Goal: Transaction & Acquisition: Purchase product/service

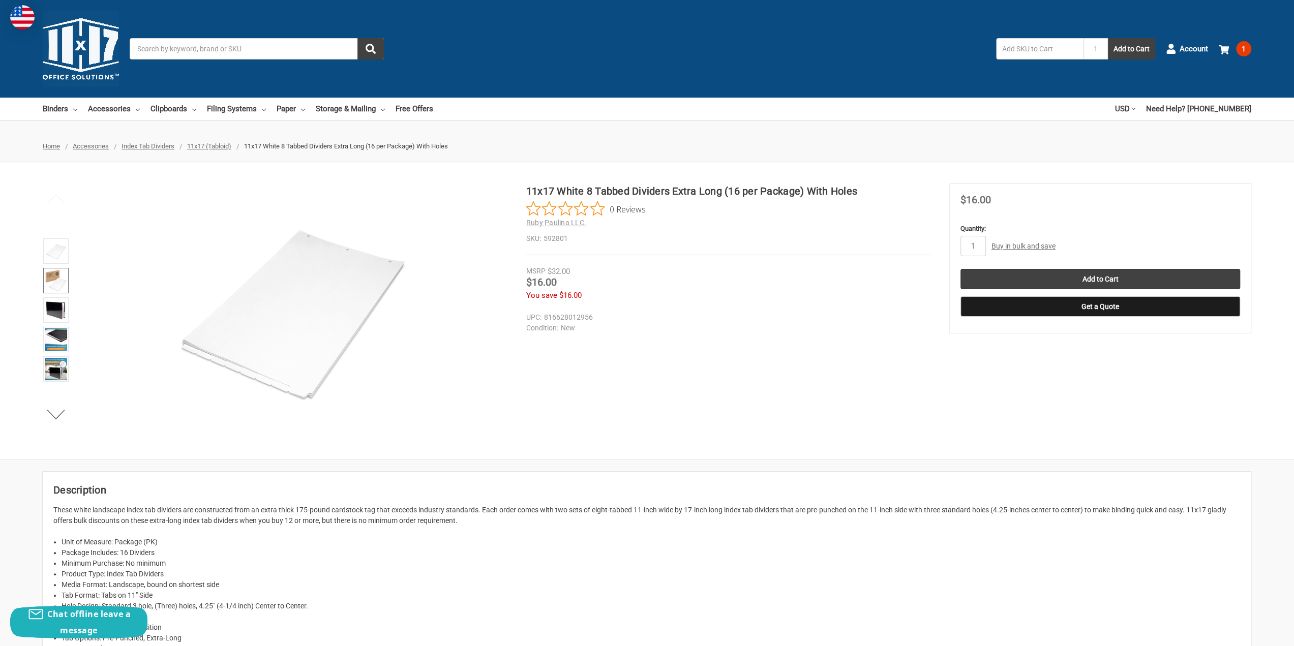
click at [49, 281] on img at bounding box center [56, 280] width 22 height 22
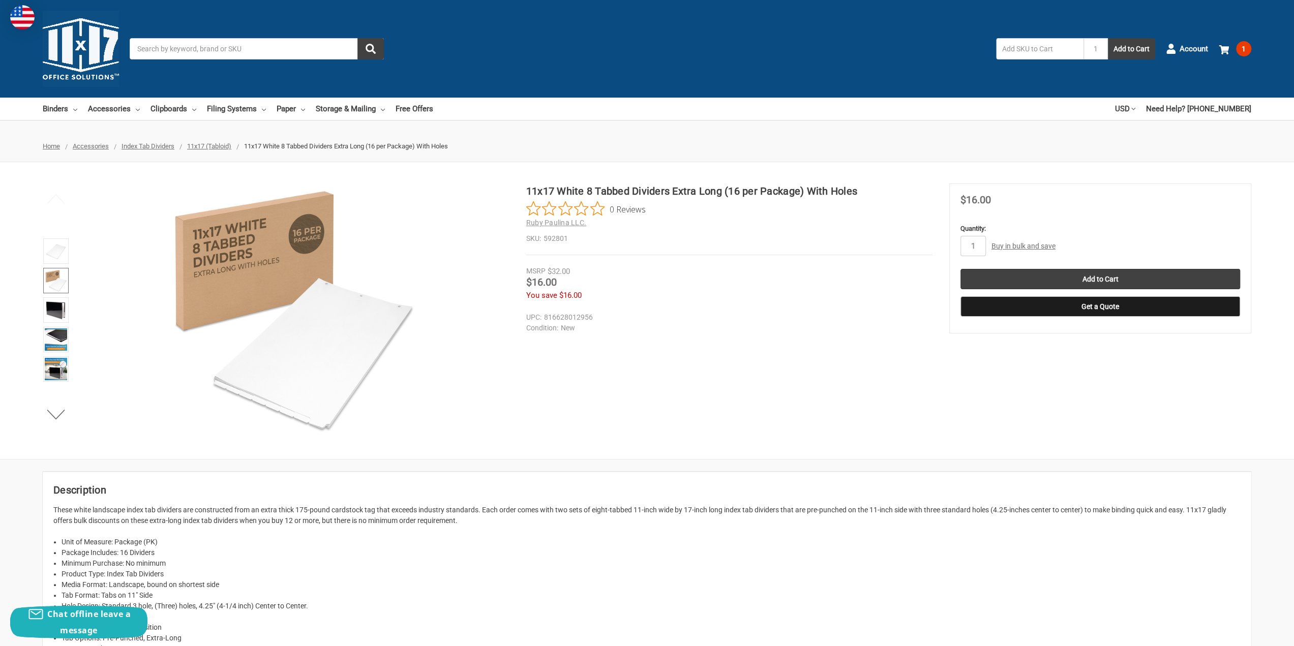
click at [56, 281] on img at bounding box center [56, 280] width 22 height 22
click at [60, 311] on img at bounding box center [56, 310] width 22 height 22
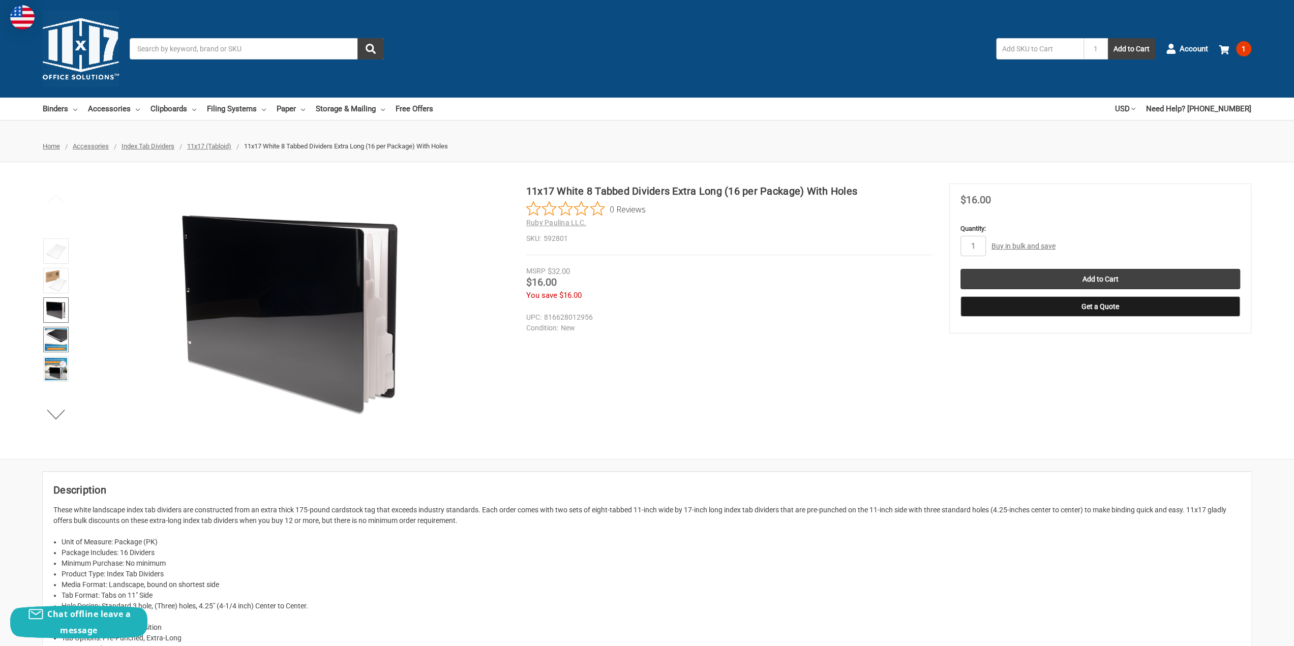
click at [61, 336] on img at bounding box center [56, 339] width 22 height 22
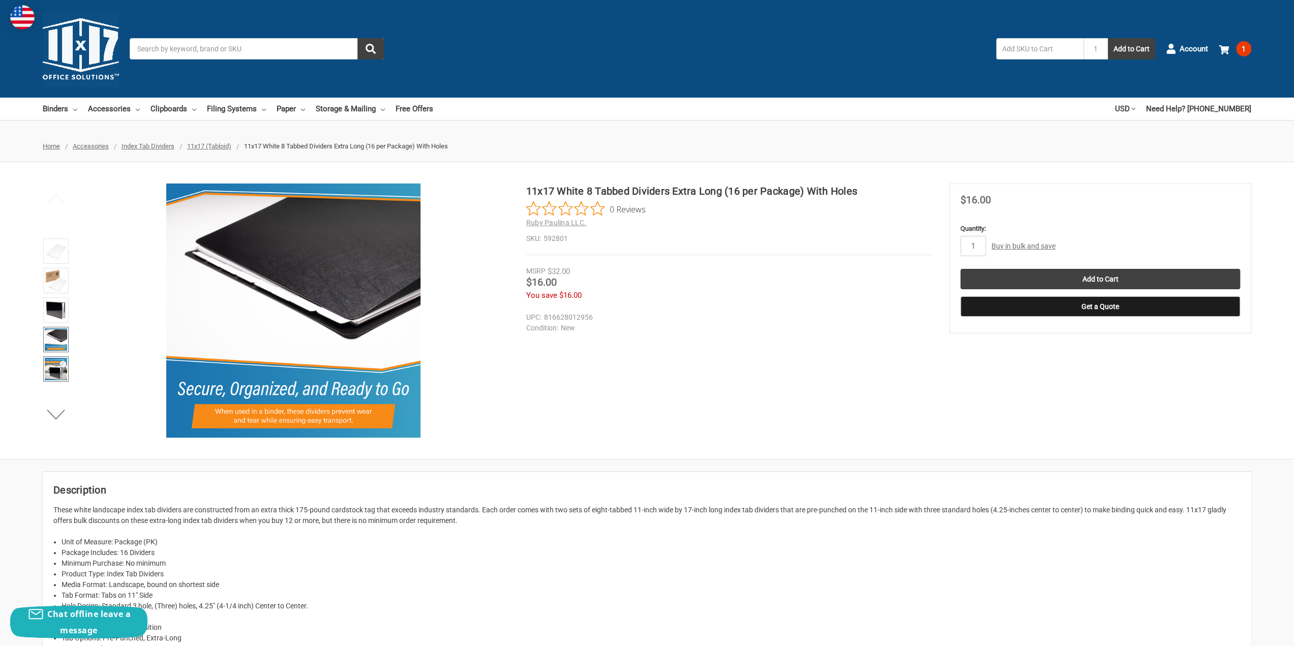
click at [64, 360] on img at bounding box center [56, 369] width 22 height 22
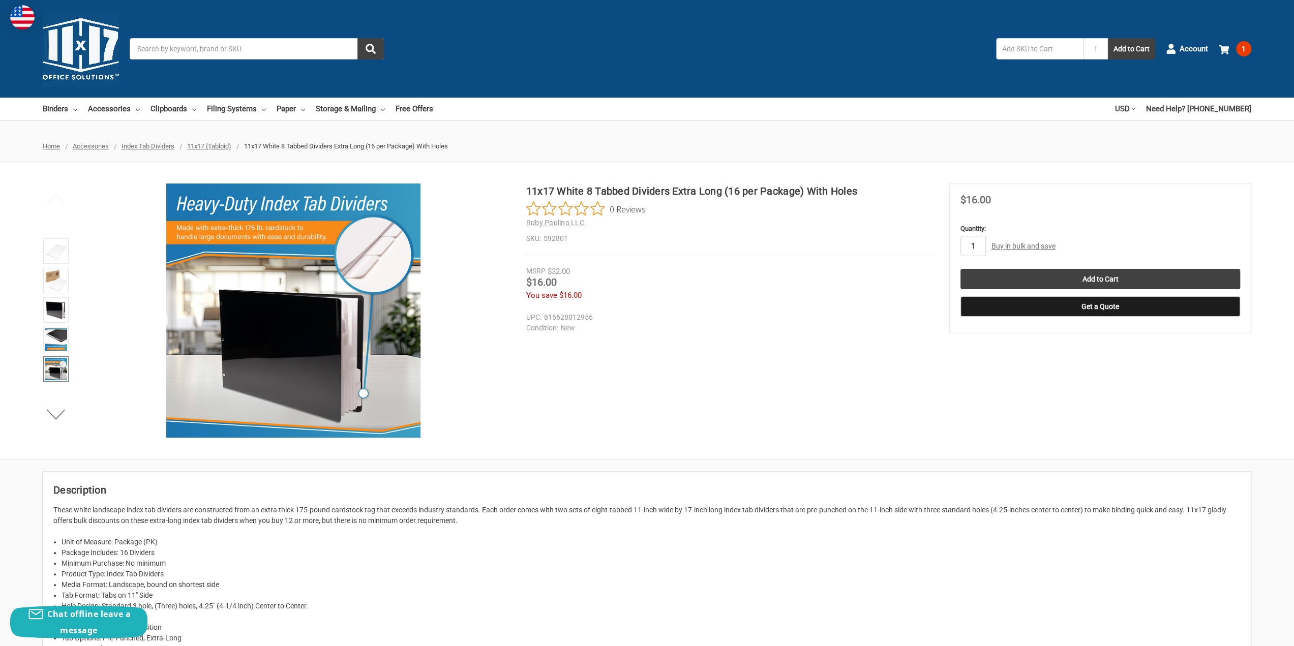
click at [978, 248] on input "1" at bounding box center [972, 246] width 25 height 20
drag, startPoint x: 978, startPoint y: 248, endPoint x: 955, endPoint y: 247, distance: 22.9
click at [955, 247] on section "MSRP $32.00 Was Price Now $16.00 You save $16.00" at bounding box center [1100, 258] width 302 height 150
click at [1067, 399] on div "11x17 White 8 Tabbed Dividers Extra Long (16 per Package) With Holes 0 Reviews …" at bounding box center [647, 310] width 1294 height 254
type input "3"
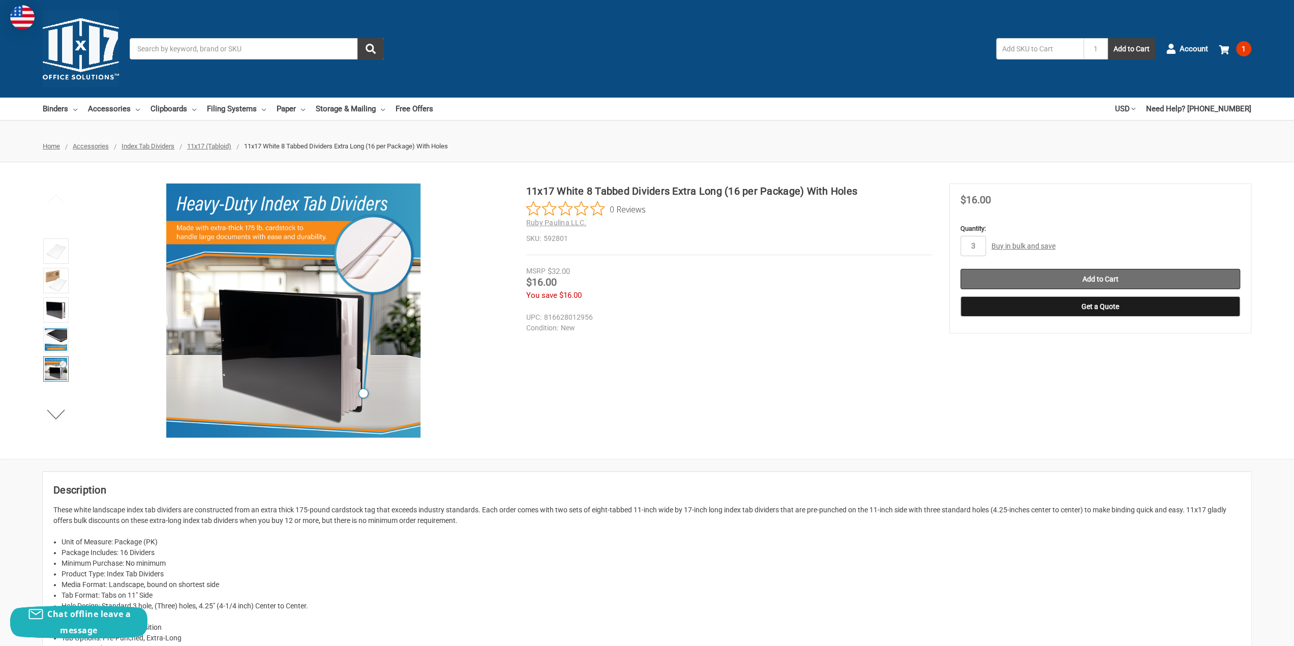
click at [1073, 270] on input "Add to Cart" at bounding box center [1100, 279] width 280 height 20
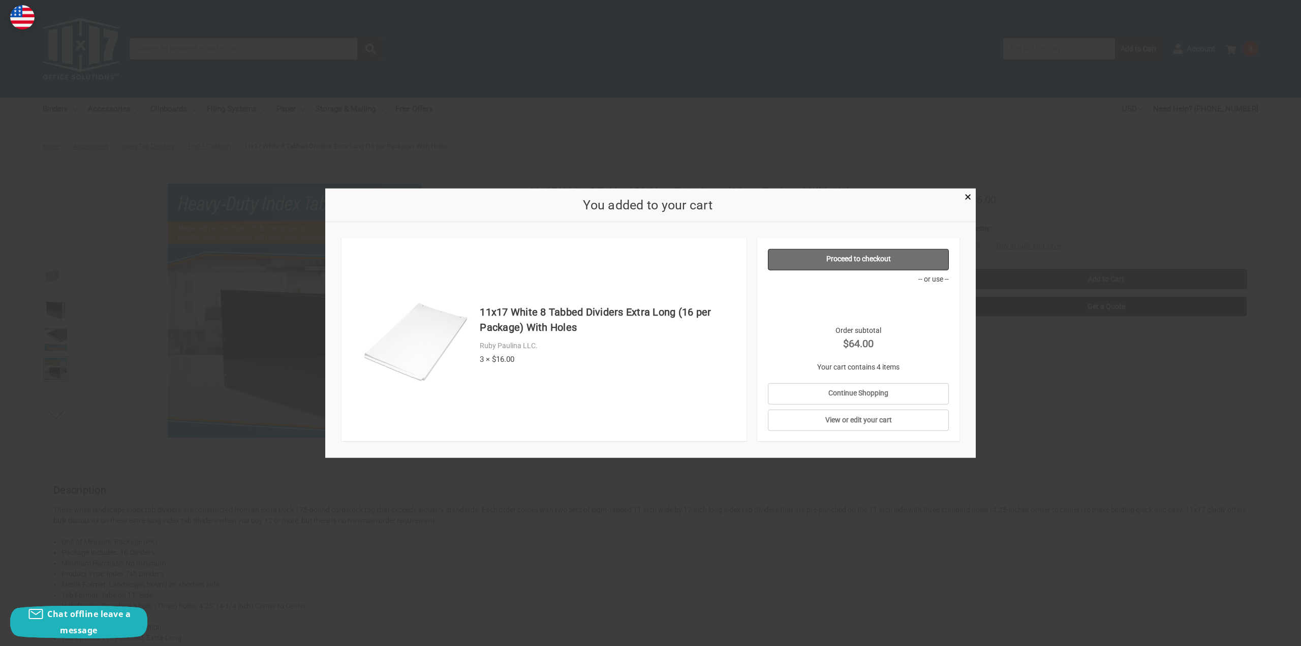
click at [877, 257] on link "Proceed to checkout" at bounding box center [858, 259] width 181 height 21
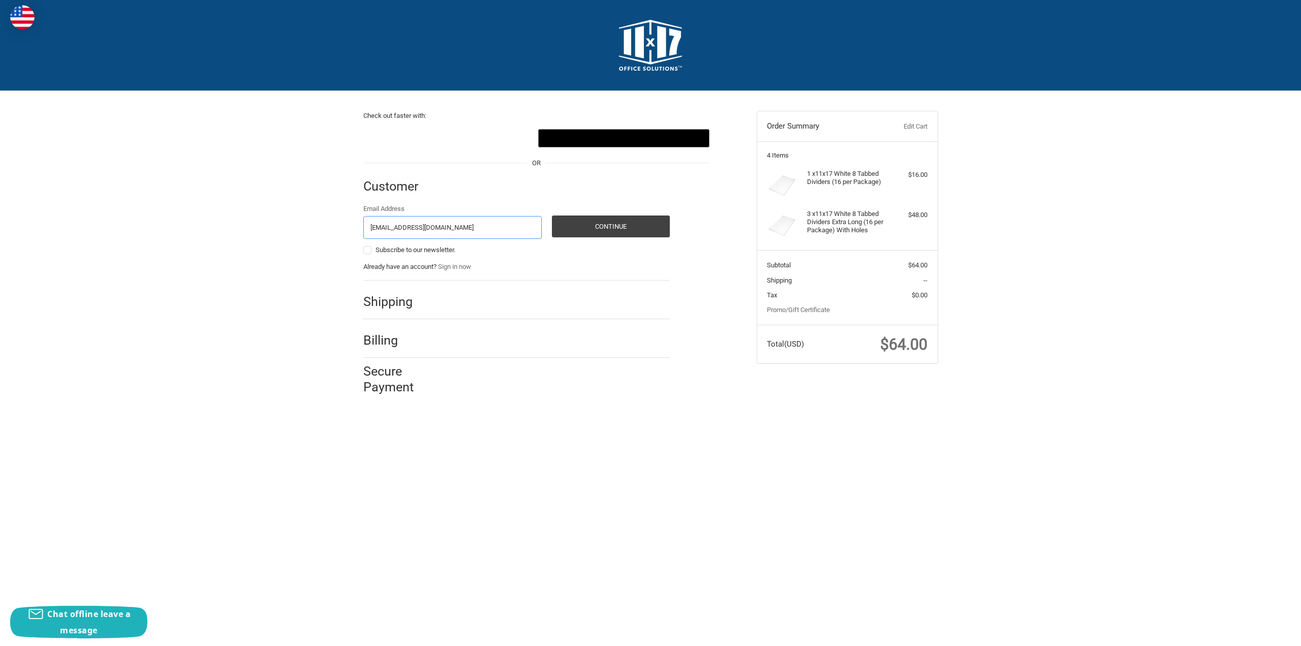
type input "sbritton@gpsg.co"
click at [552, 216] on button "Continue" at bounding box center [611, 227] width 118 height 22
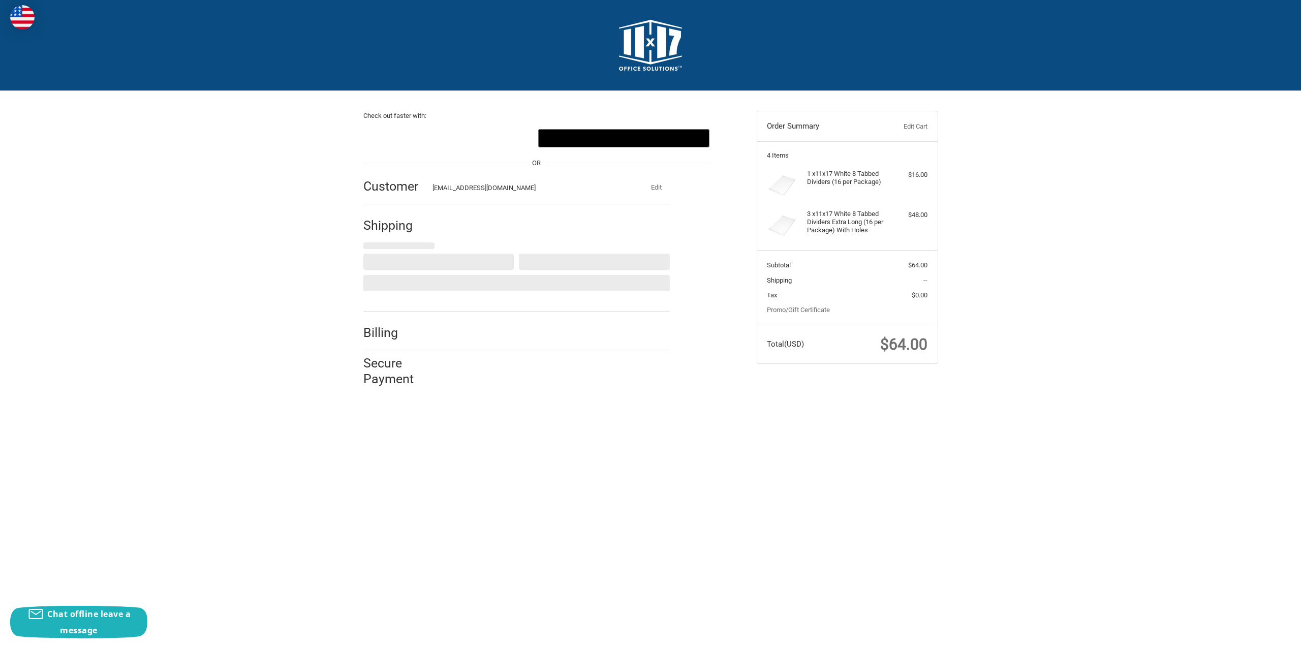
select select "US"
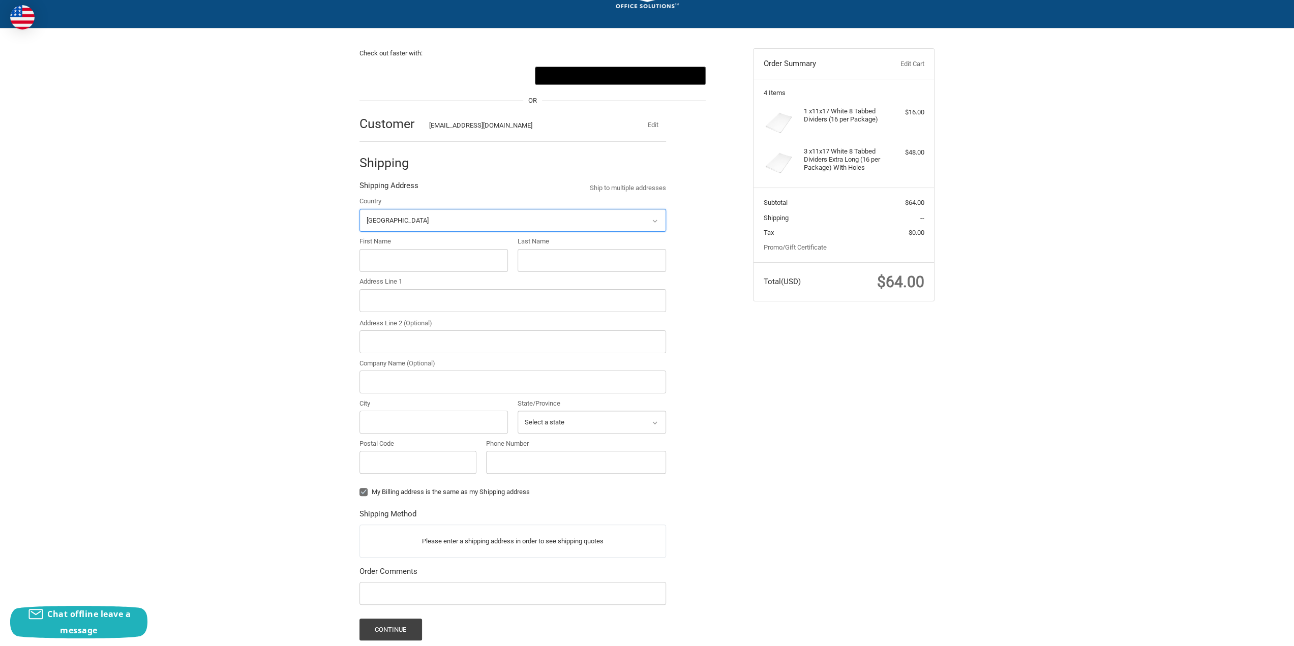
scroll to position [74, 0]
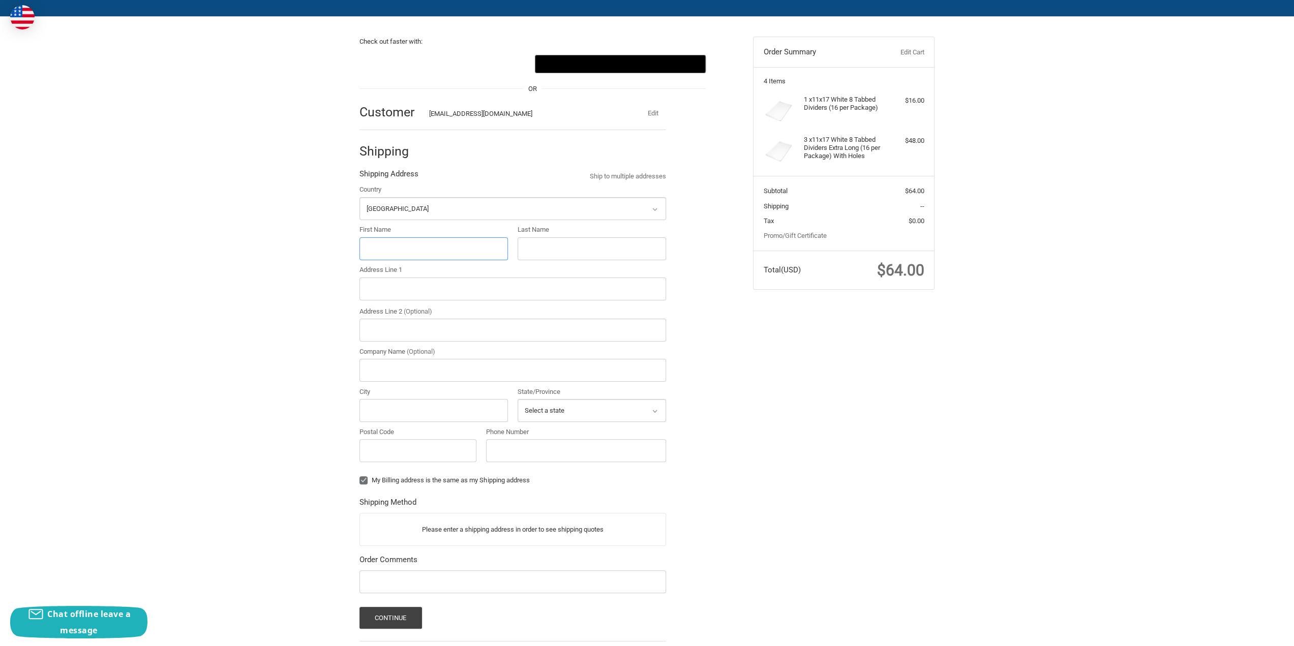
click at [419, 247] on input "First Name" at bounding box center [433, 248] width 148 height 23
type input "Sydney"
type input "Britton"
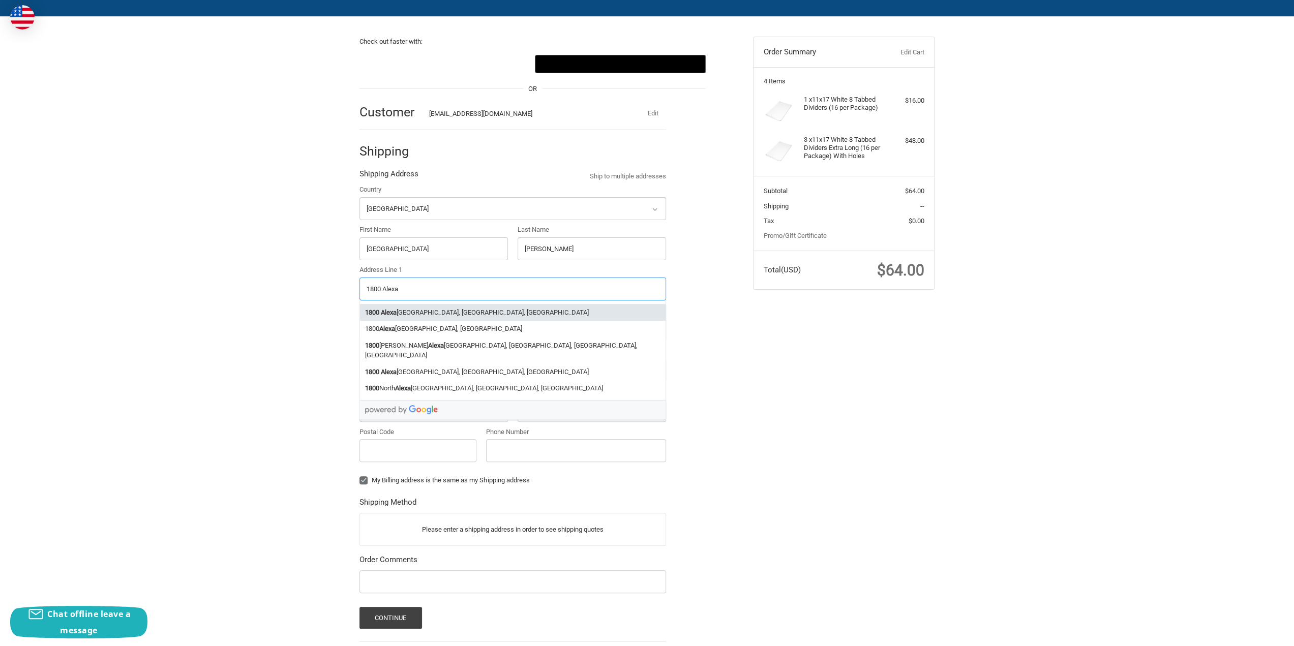
click at [480, 307] on li "1800 Alexa nder Bell Drive, Reston, VA, USA" at bounding box center [512, 312] width 305 height 17
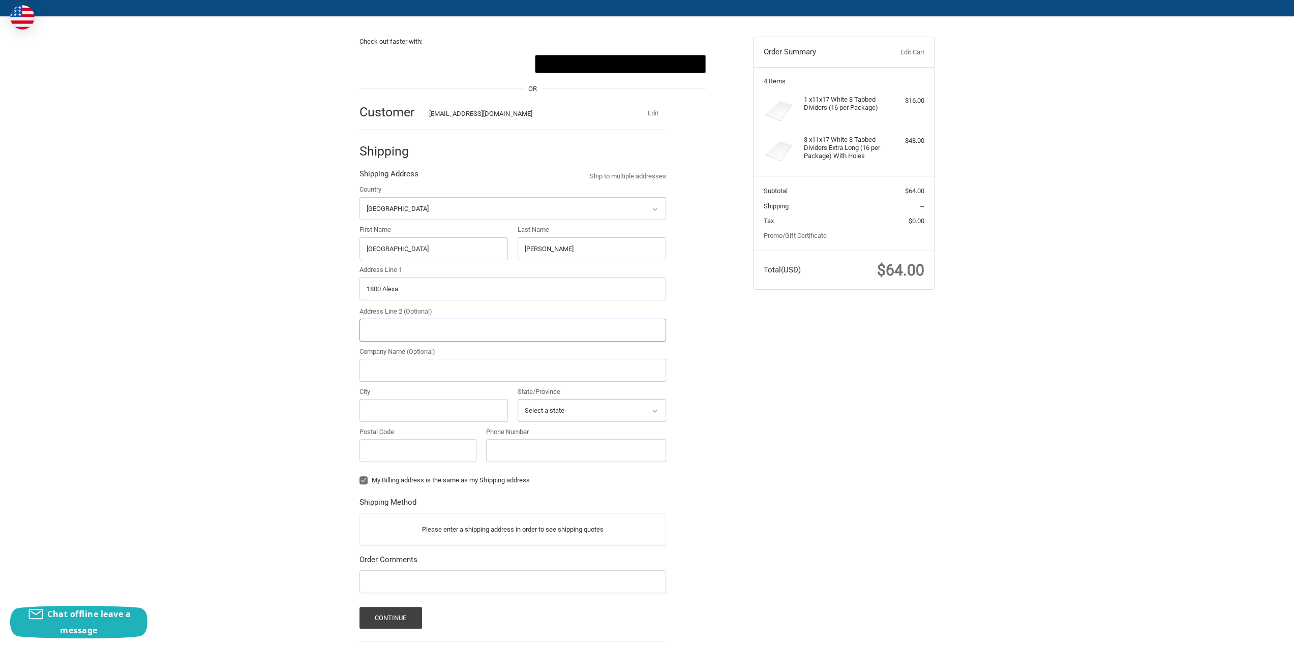
type input "1800 Alexander Bell Drive"
type input "Reston"
type input "20191"
select select "VA"
type input "suite 410"
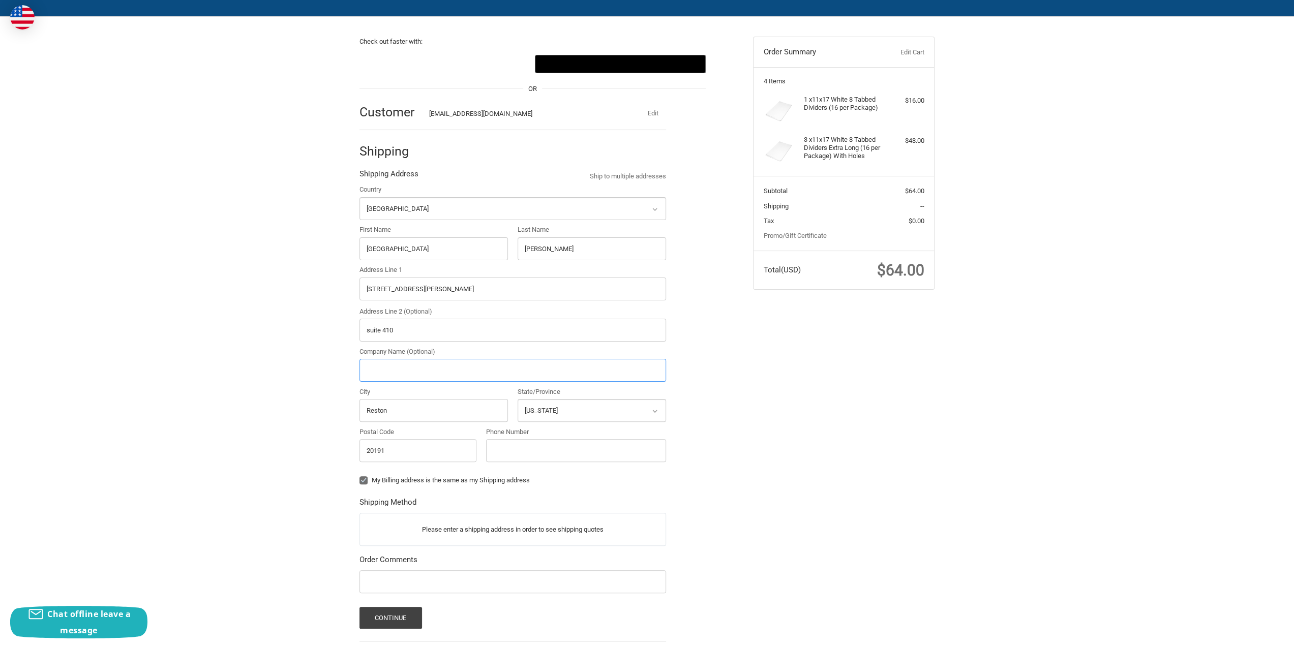
click at [432, 365] on input "Company Name (Optional)" at bounding box center [512, 370] width 306 height 23
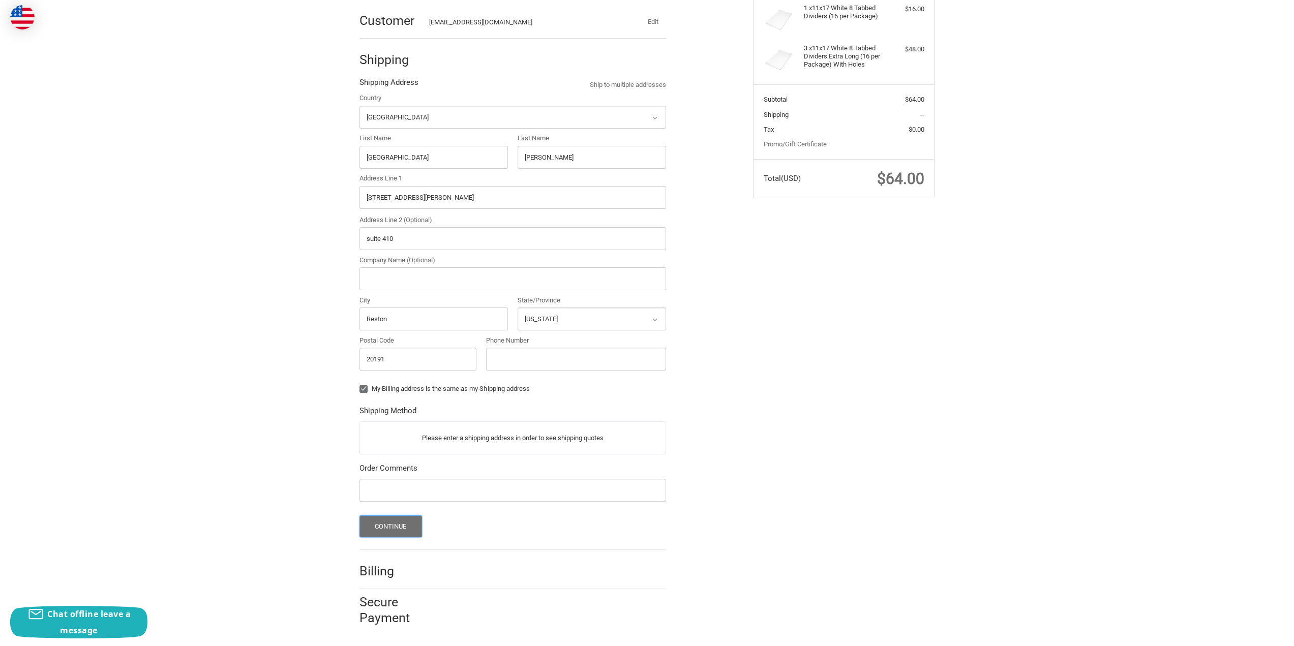
click at [403, 528] on button "Continue" at bounding box center [390, 526] width 63 height 22
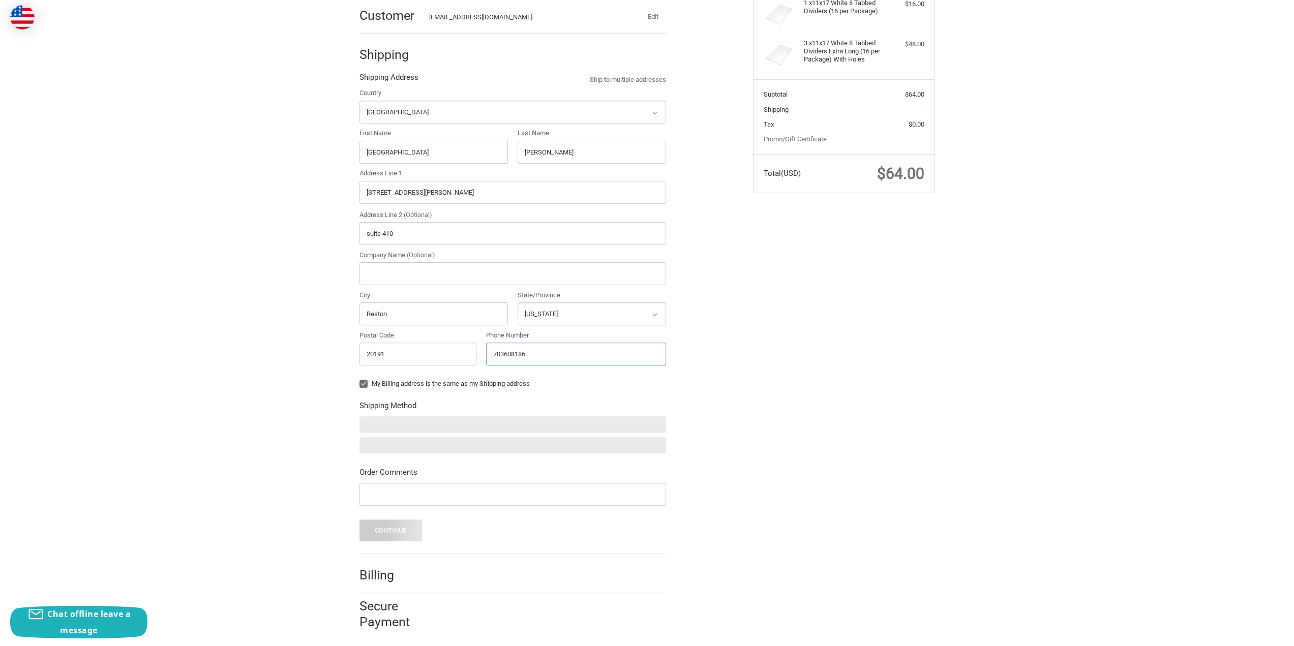
type input "7036081866"
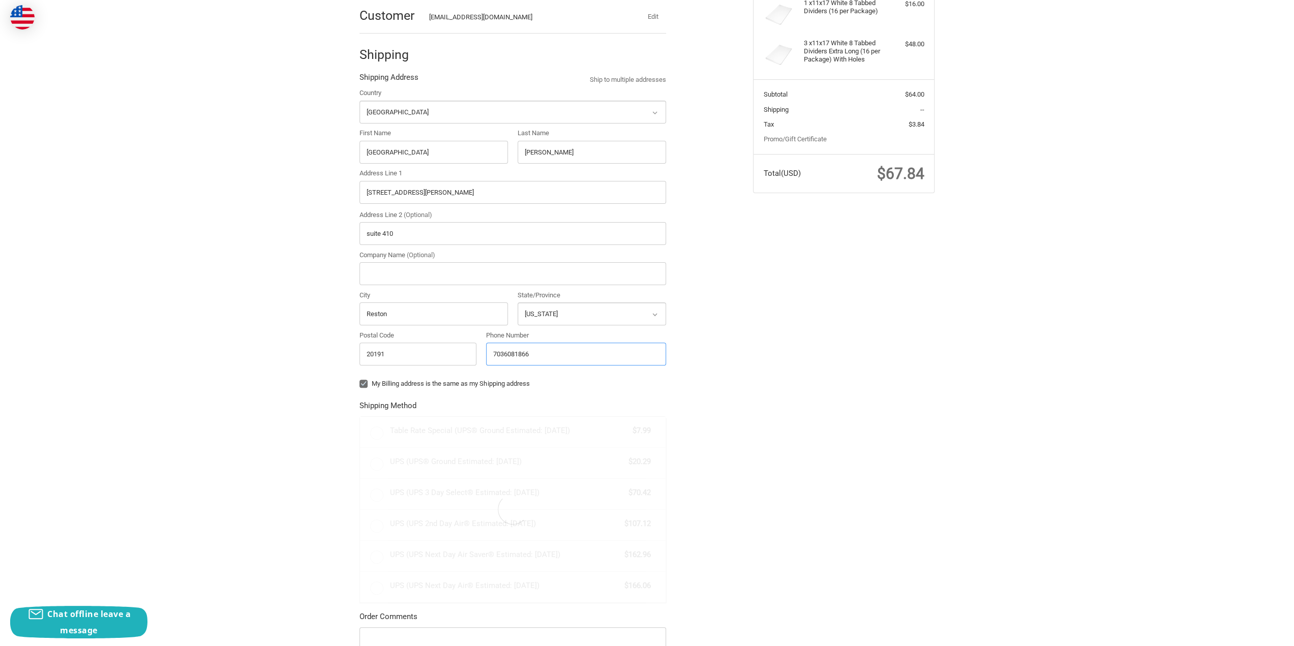
radio input "true"
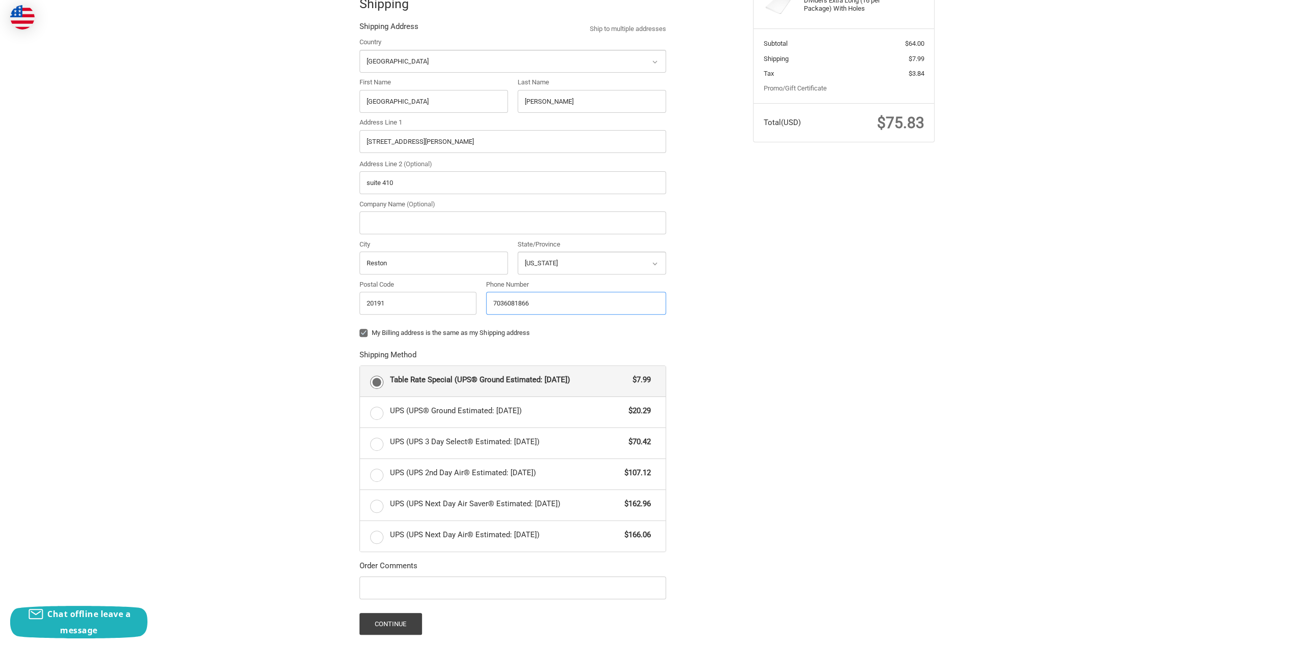
scroll to position [318, 0]
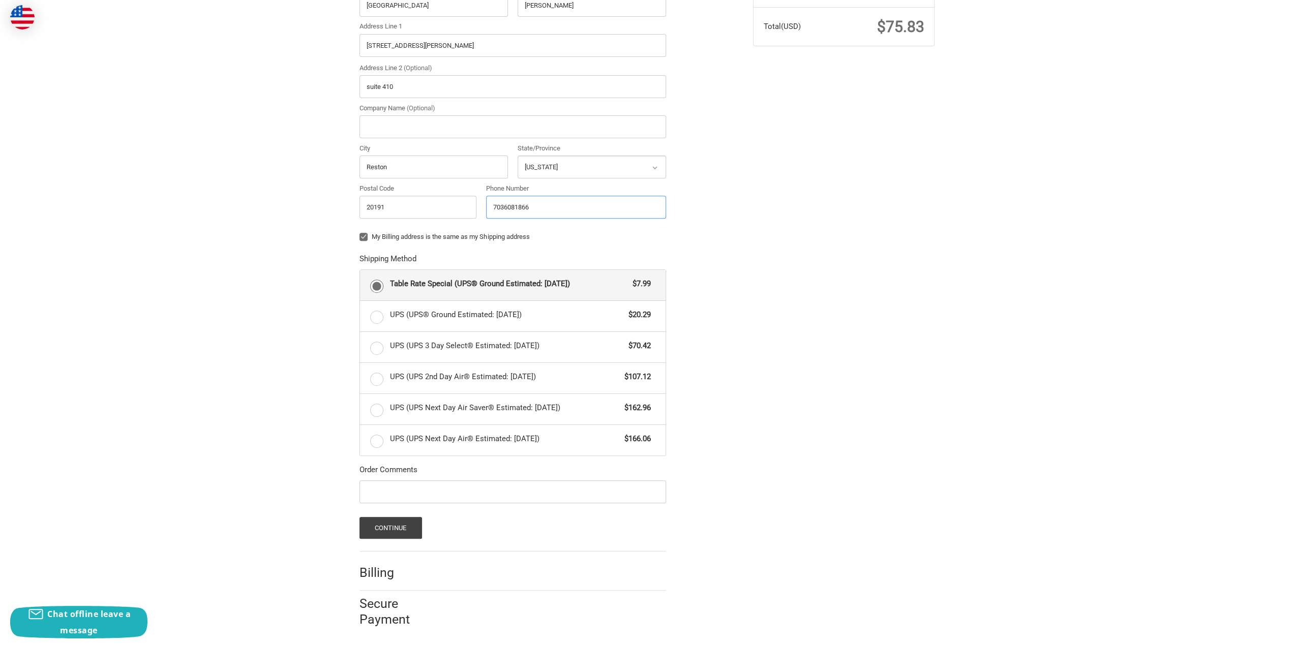
type input "7036081866"
click at [776, 251] on div "Check out faster with: @import url(//fonts.googleapis.com/css?family=Google+San…" at bounding box center [647, 206] width 610 height 866
